Goal: Task Accomplishment & Management: Use online tool/utility

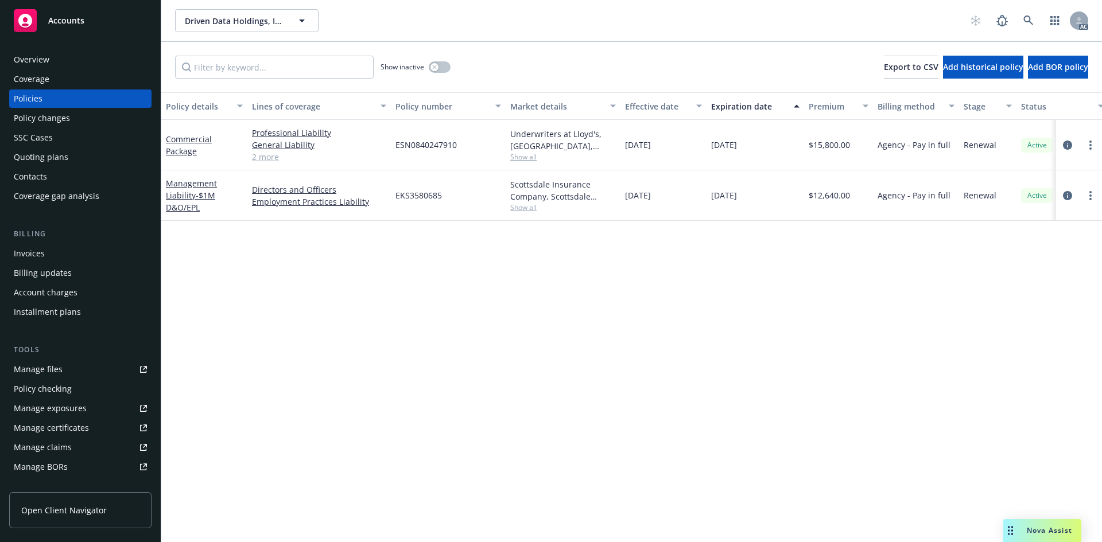
click at [266, 158] on link "2 more" at bounding box center [319, 157] width 134 height 12
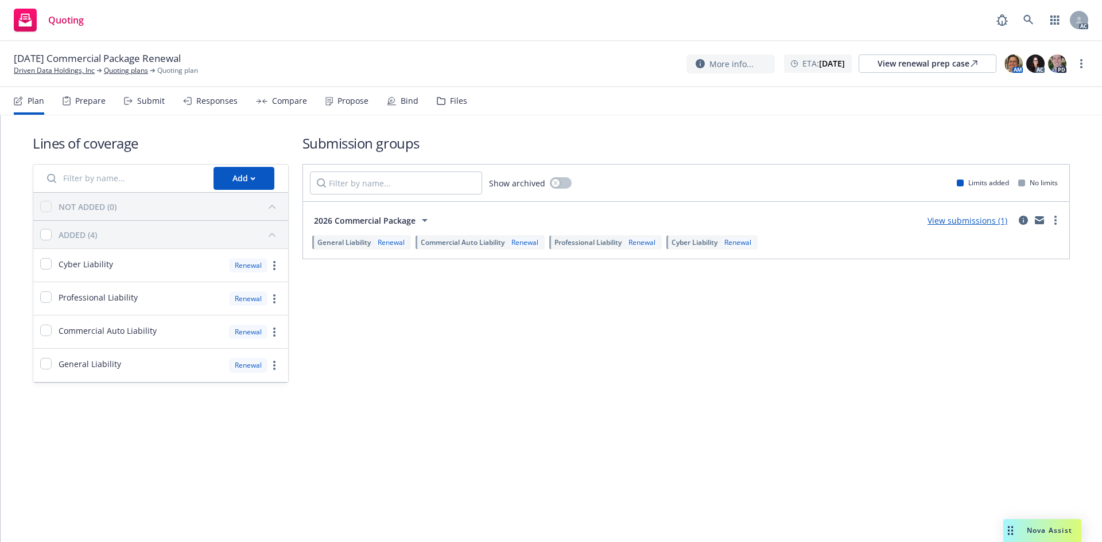
click at [153, 105] on div "Submit" at bounding box center [151, 100] width 28 height 9
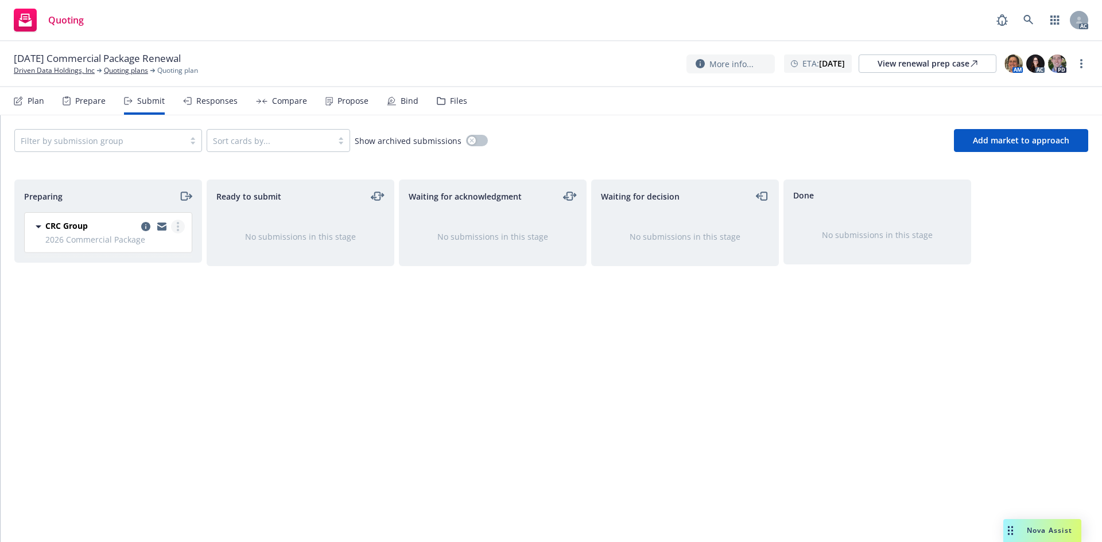
click at [181, 230] on link "more" at bounding box center [178, 227] width 14 height 14
click at [159, 270] on span "Log acknowledgement" at bounding box center [125, 272] width 113 height 11
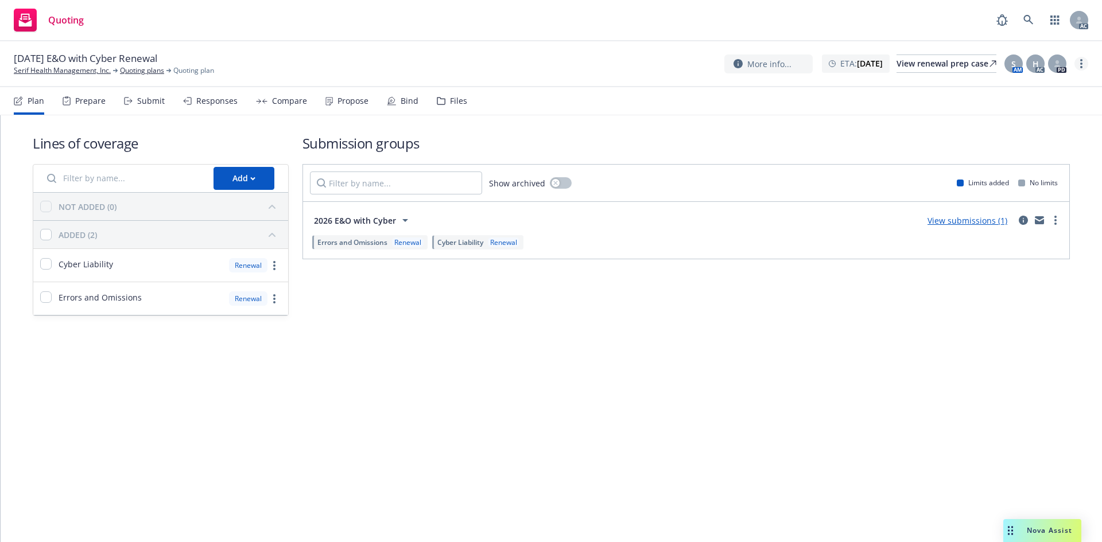
click at [1082, 63] on link "more" at bounding box center [1081, 64] width 14 height 14
click at [130, 104] on icon at bounding box center [128, 101] width 9 height 8
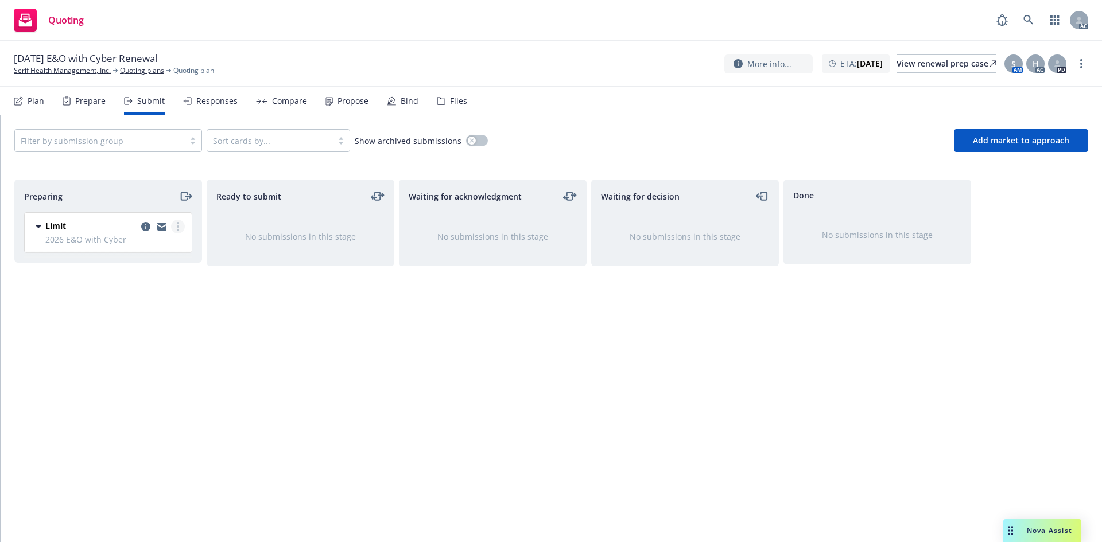
click at [172, 228] on link "more" at bounding box center [178, 227] width 14 height 14
click at [157, 272] on span "Log acknowledgement" at bounding box center [125, 272] width 113 height 11
